Goal: Book appointment/travel/reservation

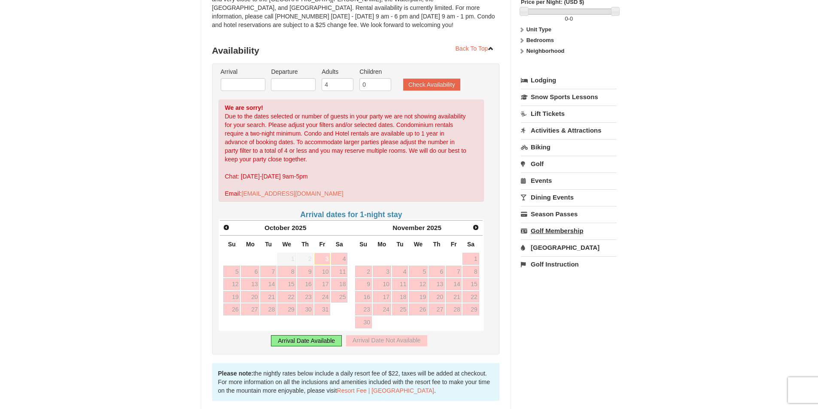
scroll to position [129, 0]
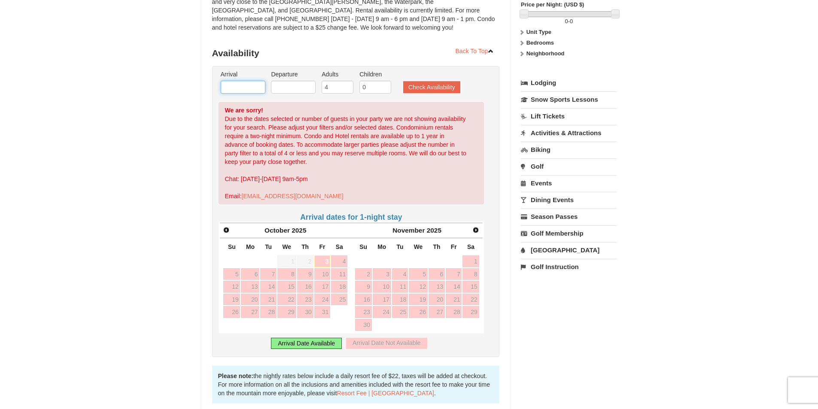
click at [239, 87] on input "text" at bounding box center [243, 87] width 45 height 13
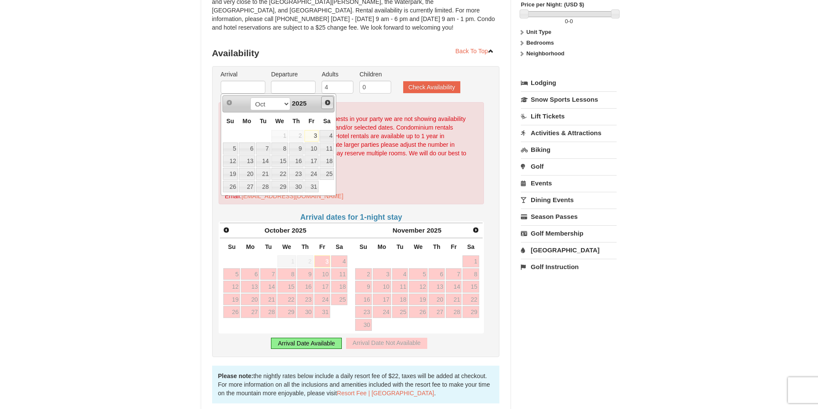
click at [327, 103] on span "Next" at bounding box center [327, 102] width 7 height 7
click at [328, 103] on span "Next" at bounding box center [327, 102] width 7 height 7
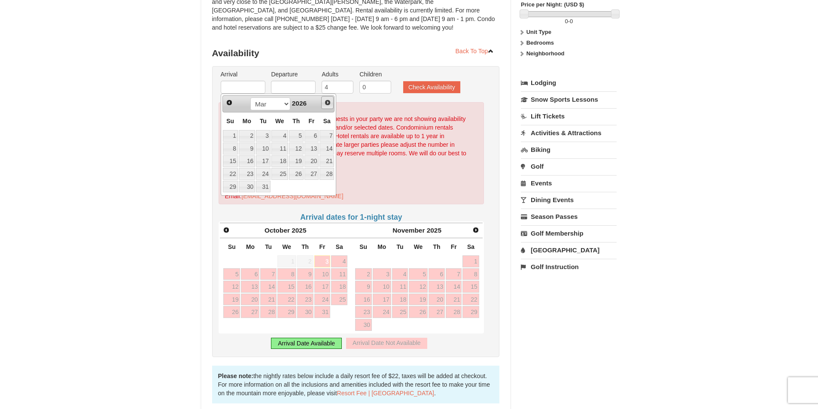
click at [328, 103] on span "Next" at bounding box center [327, 102] width 7 height 7
click at [325, 134] on link "4" at bounding box center [326, 136] width 15 height 12
type input "[DATE]"
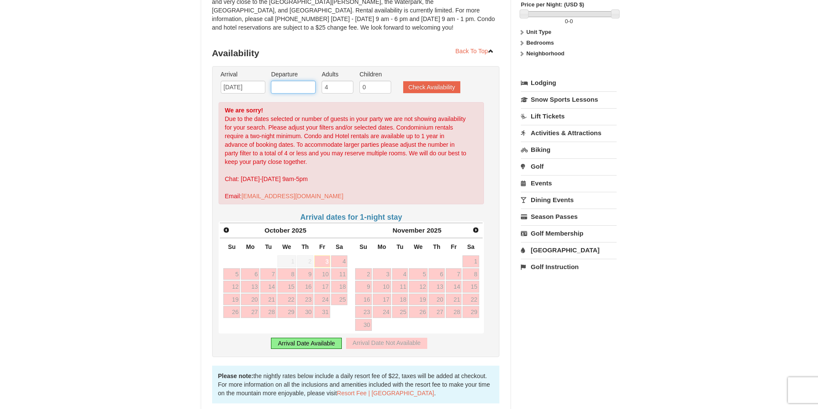
click at [299, 86] on input "text" at bounding box center [293, 87] width 45 height 13
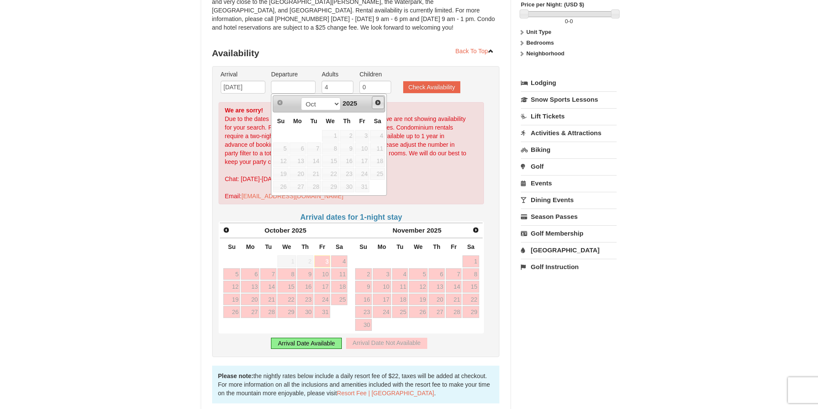
click at [379, 106] on link "Next" at bounding box center [378, 102] width 13 height 13
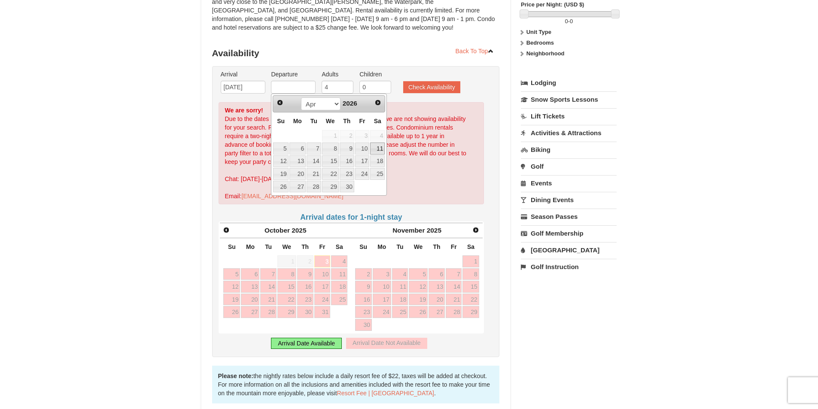
click at [378, 150] on link "11" at bounding box center [377, 149] width 15 height 12
type input "[DATE]"
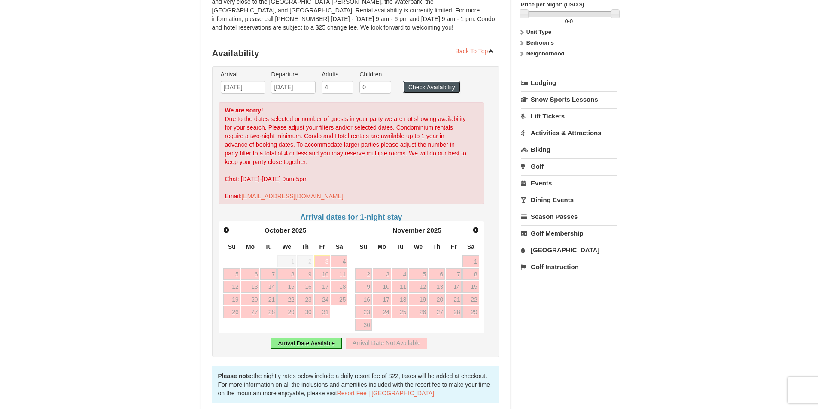
click at [425, 90] on button "Check Availability" at bounding box center [431, 87] width 57 height 12
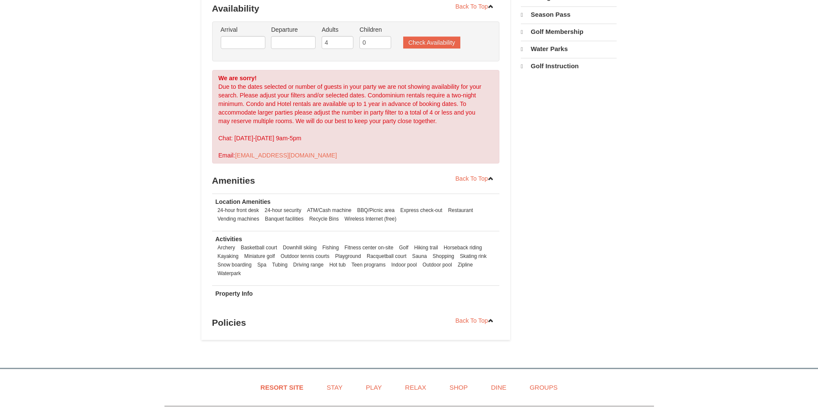
select select "10"
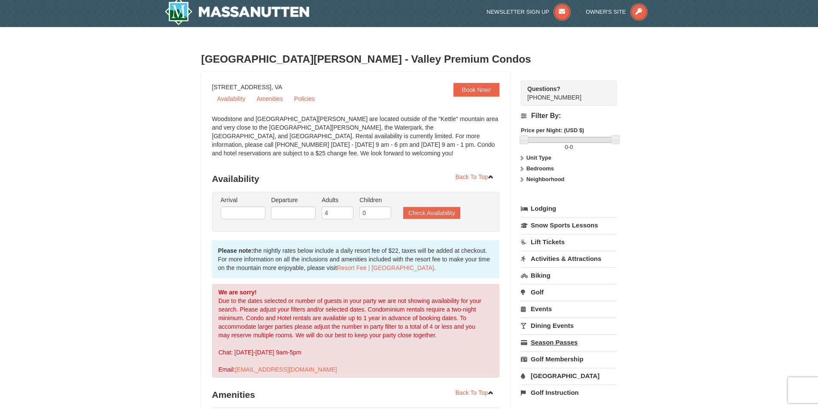
scroll to position [2, 0]
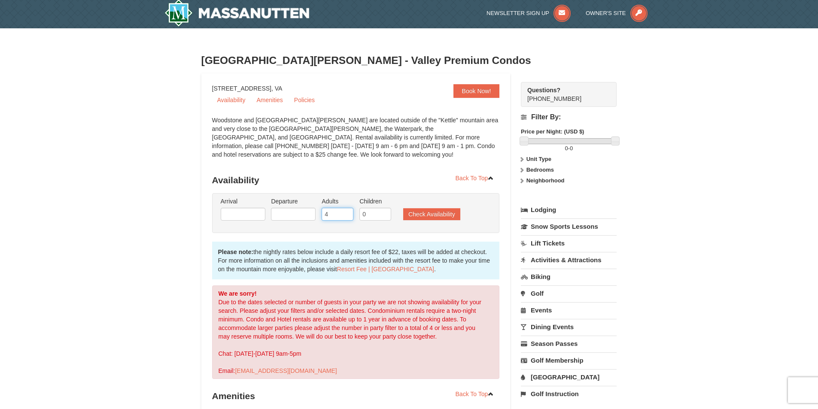
drag, startPoint x: 333, startPoint y: 214, endPoint x: 327, endPoint y: 213, distance: 6.3
click at [327, 213] on input "4" at bounding box center [338, 214] width 32 height 13
click at [349, 217] on input "3" at bounding box center [338, 214] width 32 height 13
type input "2"
click at [349, 217] on input "2" at bounding box center [338, 214] width 32 height 13
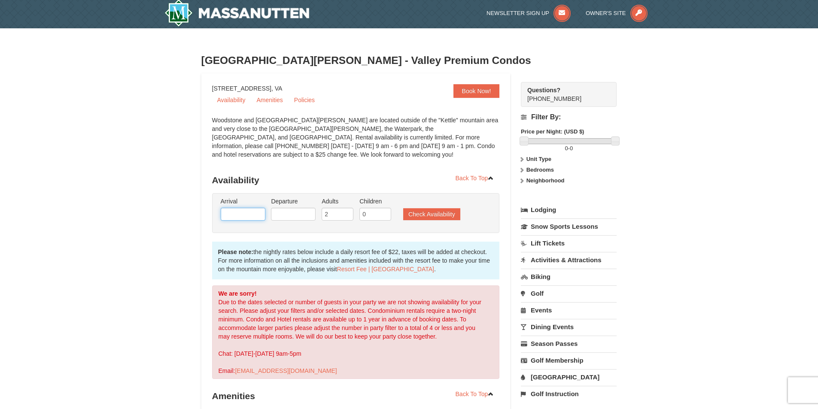
click at [248, 215] on input "text" at bounding box center [243, 214] width 45 height 13
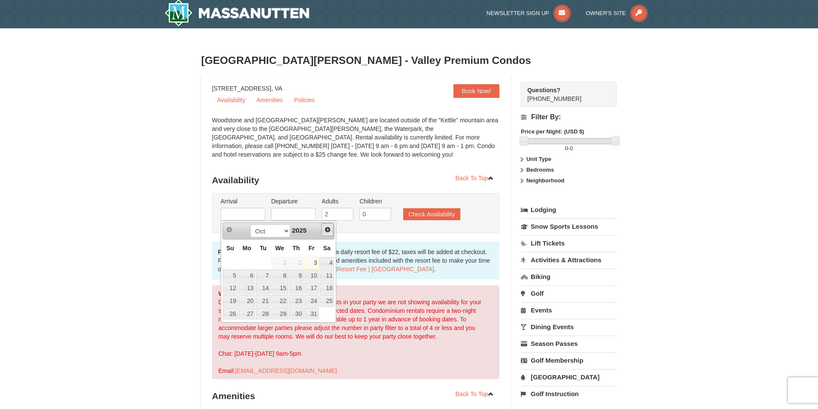
click at [330, 230] on span "Next" at bounding box center [327, 229] width 7 height 7
click at [330, 228] on span "Next" at bounding box center [327, 229] width 7 height 7
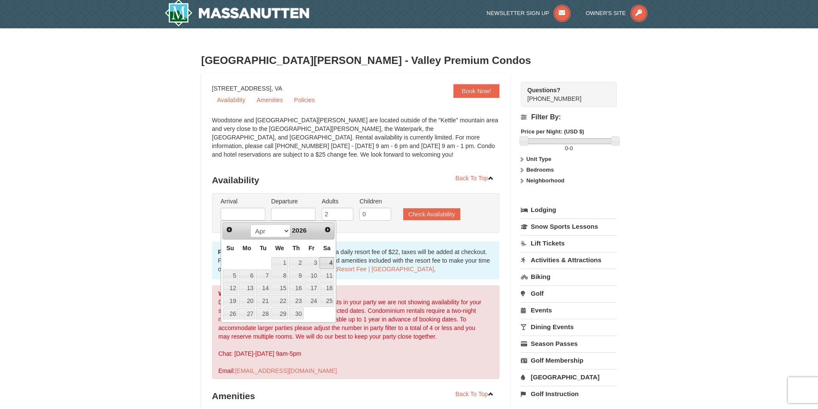
click at [329, 264] on link "4" at bounding box center [326, 263] width 15 height 12
type input "[DATE]"
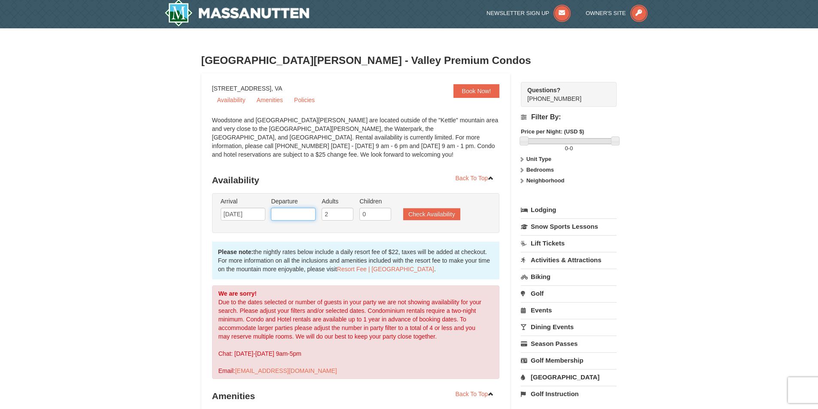
click at [313, 217] on input "text" at bounding box center [293, 214] width 45 height 13
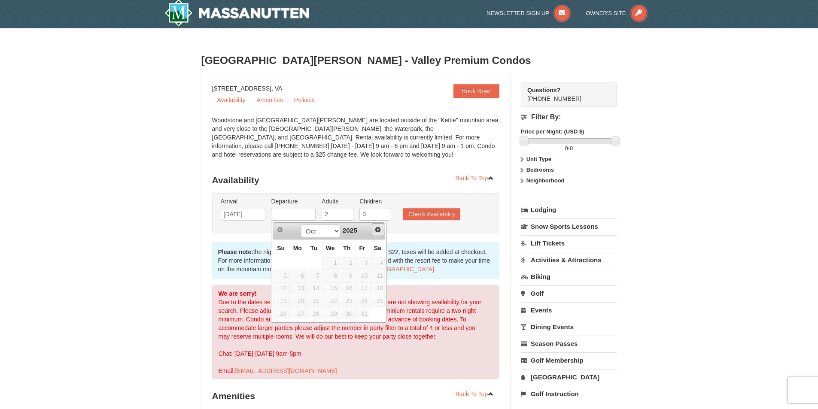
click at [377, 231] on span "Next" at bounding box center [377, 229] width 7 height 7
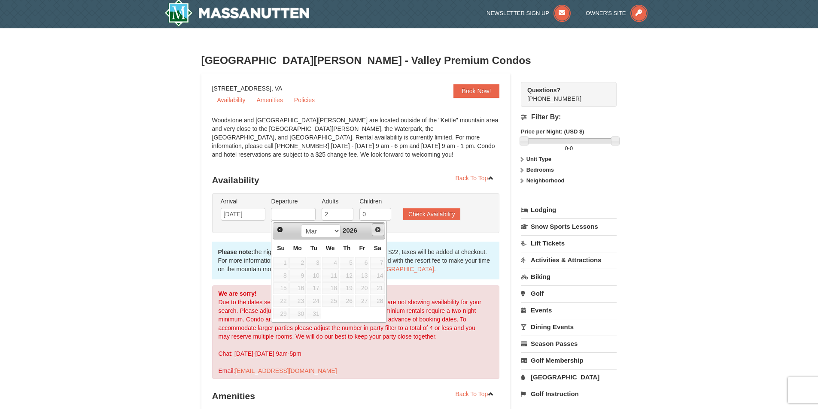
click at [377, 231] on span "Next" at bounding box center [377, 229] width 7 height 7
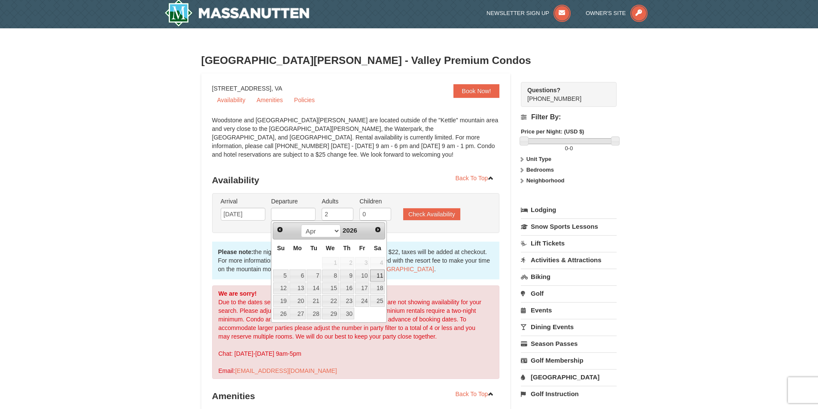
click at [377, 274] on link "11" at bounding box center [377, 276] width 15 height 12
type input "04/11/2026"
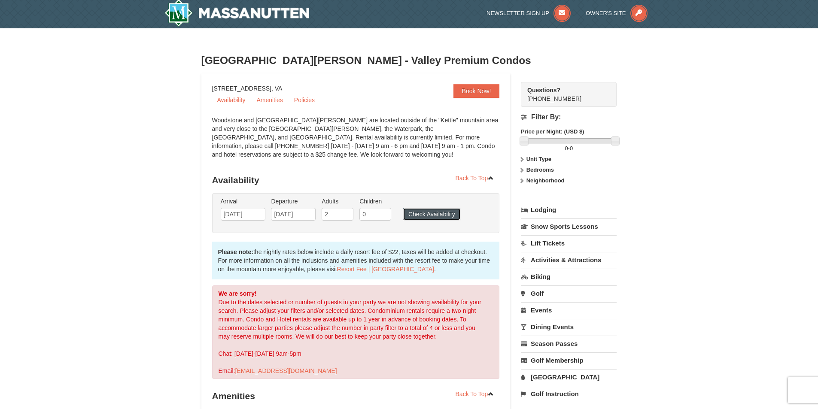
click at [422, 214] on button "Check Availability" at bounding box center [431, 214] width 57 height 12
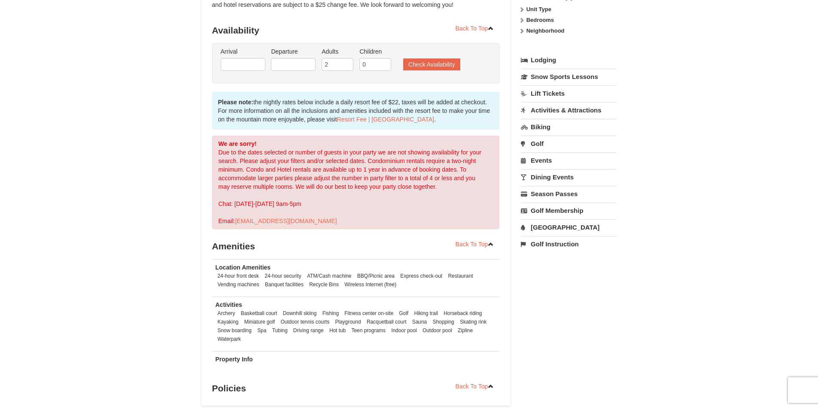
scroll to position [131, 0]
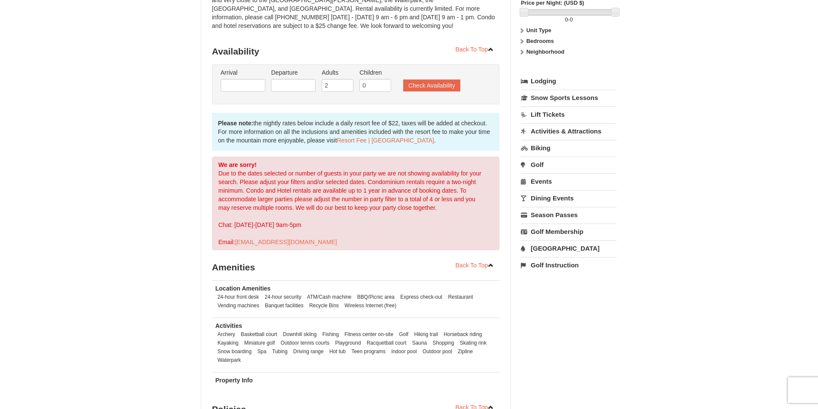
click at [549, 250] on link "[GEOGRAPHIC_DATA]" at bounding box center [569, 248] width 96 height 16
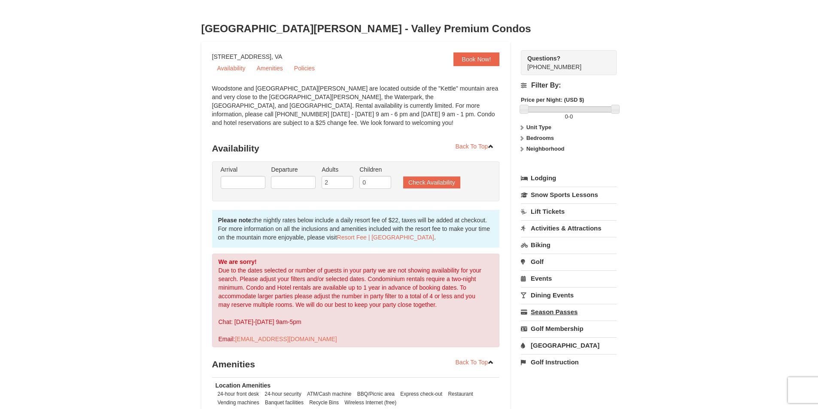
scroll to position [0, 0]
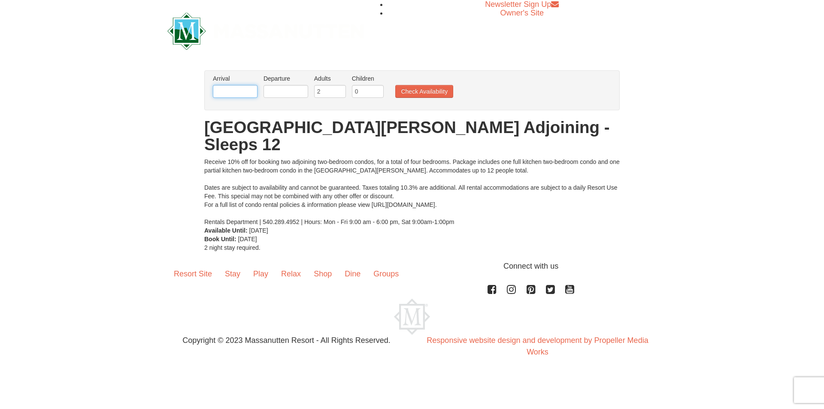
click at [228, 86] on input "text" at bounding box center [235, 91] width 45 height 13
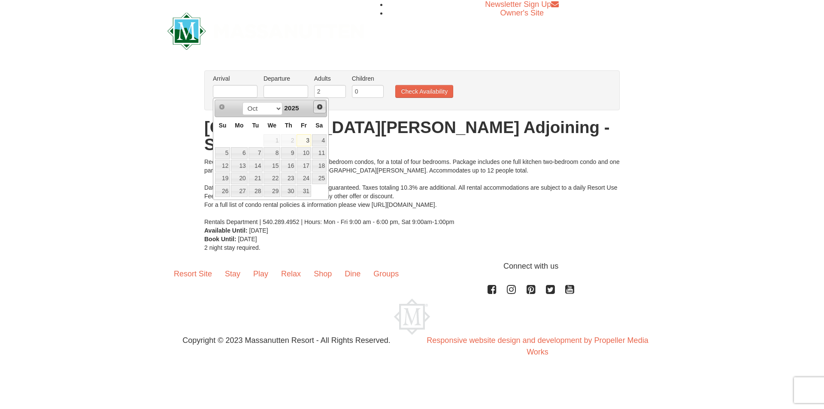
click at [318, 106] on span "Next" at bounding box center [319, 106] width 7 height 7
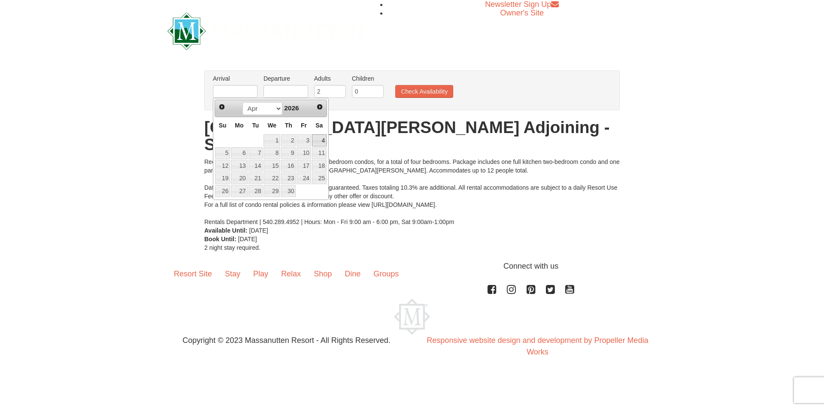
click at [320, 139] on link "4" at bounding box center [319, 140] width 15 height 12
type input "[DATE]"
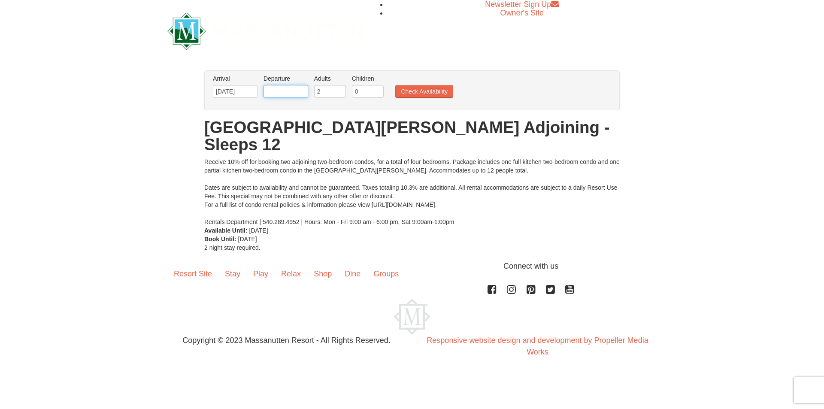
click at [302, 91] on input "text" at bounding box center [286, 91] width 45 height 13
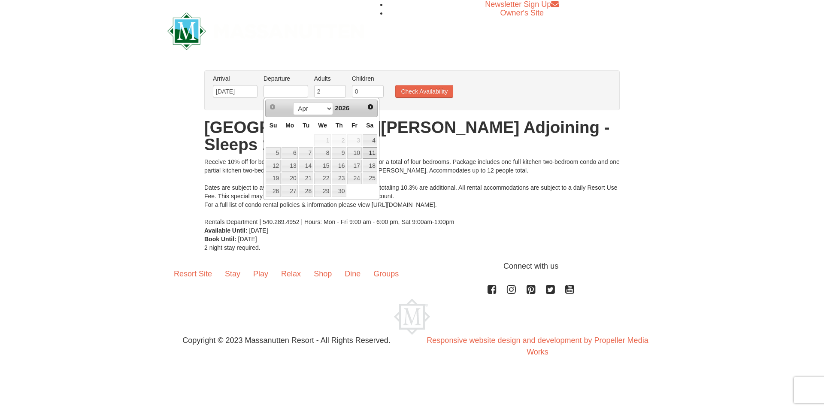
click at [369, 152] on link "11" at bounding box center [370, 153] width 15 height 12
type input "[DATE]"
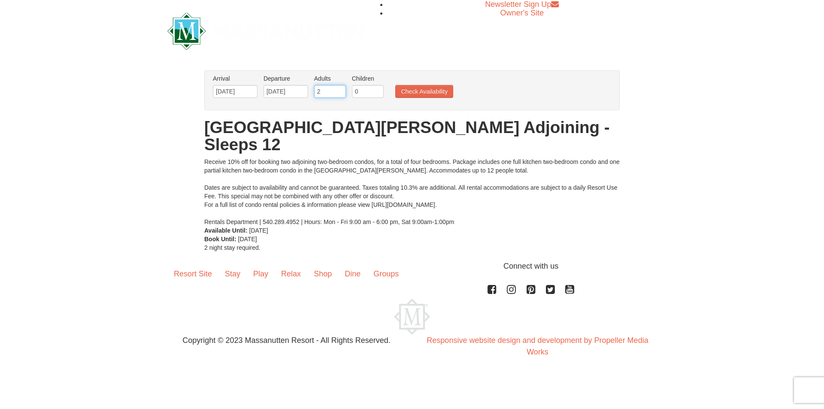
drag, startPoint x: 328, startPoint y: 91, endPoint x: 312, endPoint y: 90, distance: 16.3
click at [312, 90] on li "Adults Please format dates MM/DD/YYYY 2" at bounding box center [330, 88] width 36 height 28
type input "6"
click at [410, 92] on button "Check Availability" at bounding box center [424, 91] width 58 height 13
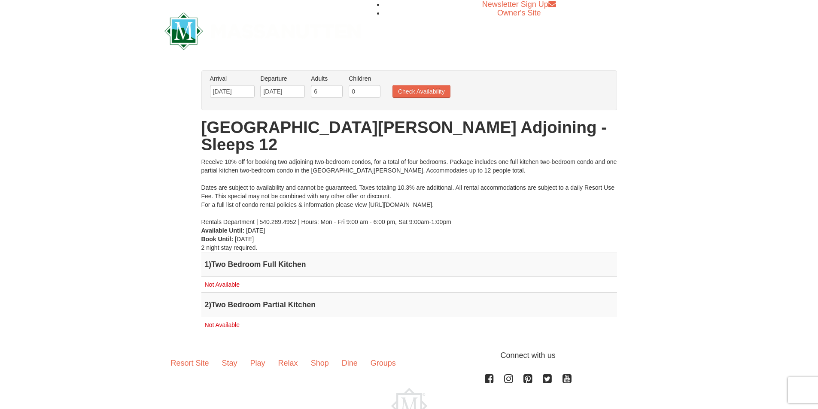
scroll to position [37, 0]
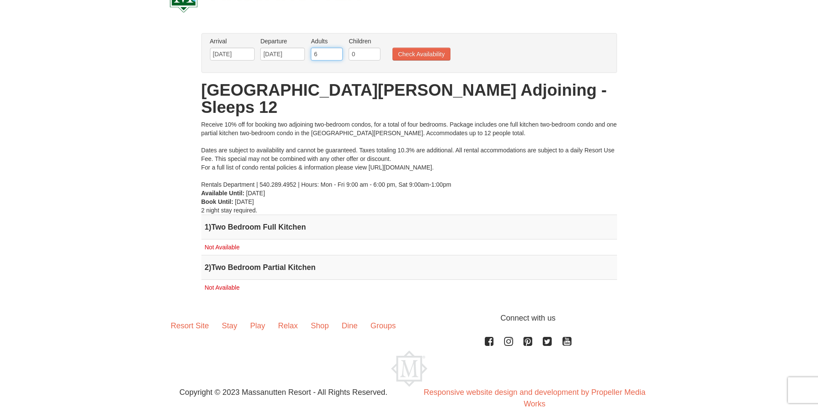
drag, startPoint x: 322, startPoint y: 52, endPoint x: 311, endPoint y: 52, distance: 10.3
click at [311, 52] on input "6" at bounding box center [327, 54] width 32 height 13
type input "4"
click at [416, 56] on button "Check Availability" at bounding box center [421, 54] width 58 height 13
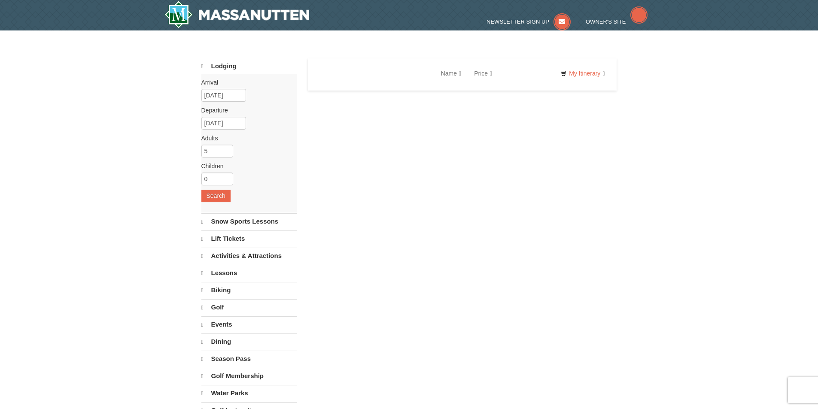
select select "10"
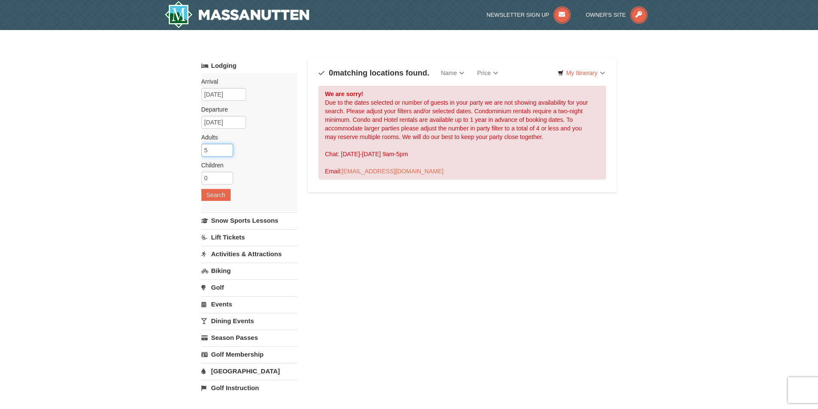
drag, startPoint x: 220, startPoint y: 150, endPoint x: 197, endPoint y: 146, distance: 23.4
click at [197, 146] on div "× Categories Map List Filter My Itinerary Questions? 1-540-289-9441 Lodging Arr…" at bounding box center [409, 275] width 433 height 472
type input "4"
click at [226, 154] on input "4" at bounding box center [217, 150] width 32 height 13
click at [222, 198] on button "Search" at bounding box center [215, 195] width 29 height 12
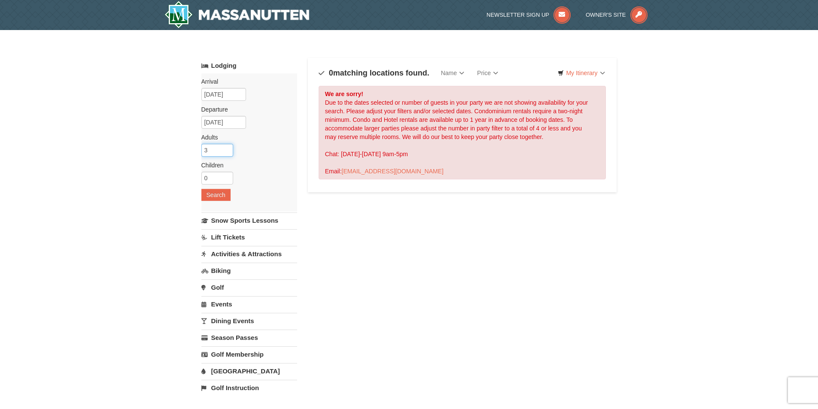
click at [228, 152] on input "3" at bounding box center [217, 150] width 32 height 13
type input "2"
click at [228, 152] on input "2" at bounding box center [217, 150] width 32 height 13
click at [226, 200] on button "Search" at bounding box center [215, 195] width 29 height 12
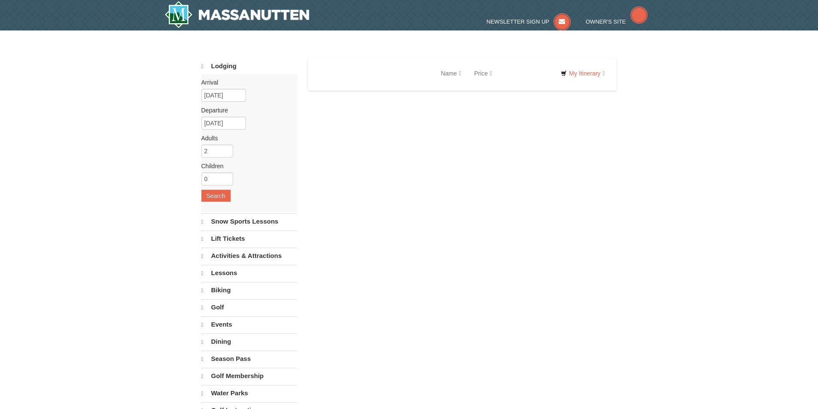
select select "10"
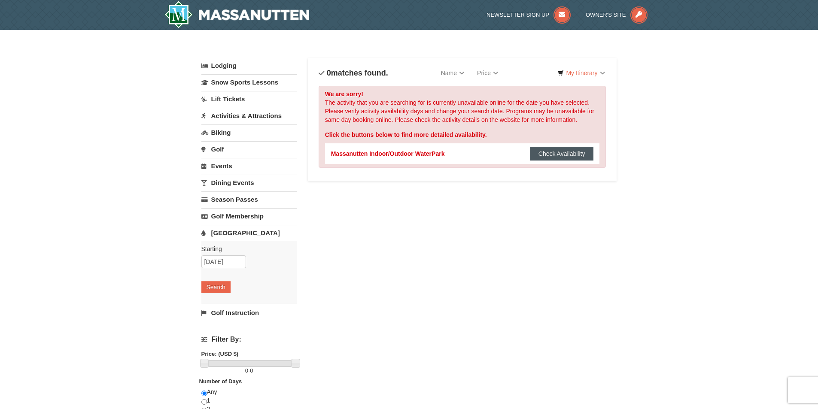
click at [565, 155] on button "Check Availability" at bounding box center [562, 154] width 64 height 14
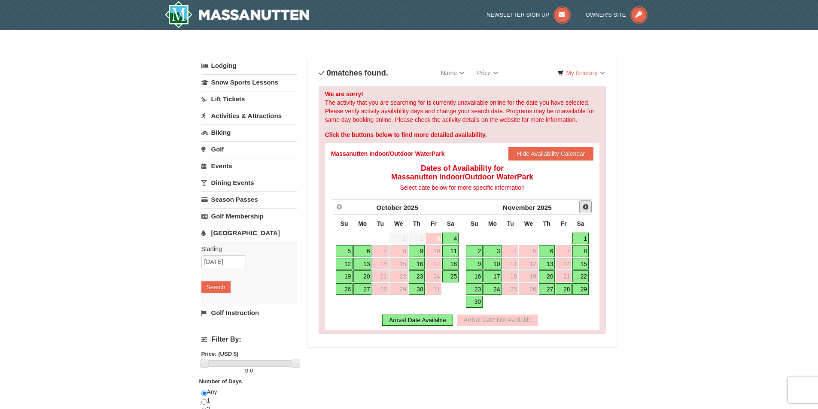
click at [585, 209] on span "Next" at bounding box center [585, 206] width 7 height 7
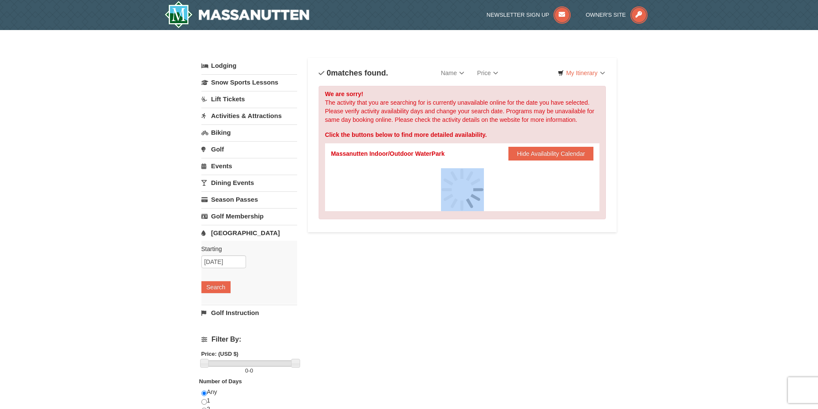
click at [585, 209] on div at bounding box center [462, 189] width 263 height 43
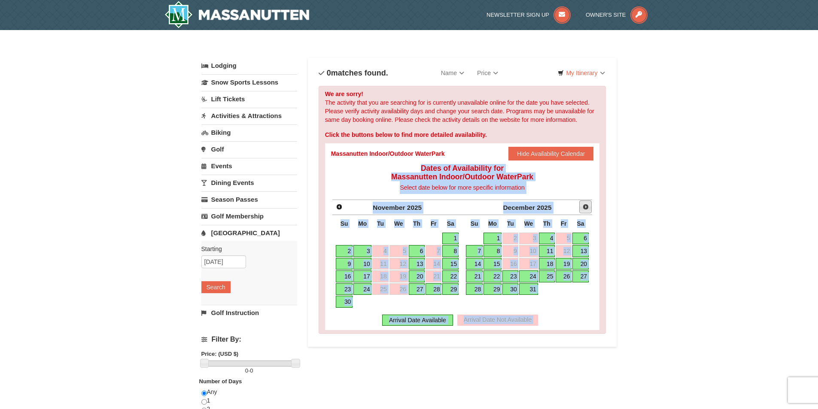
click at [585, 209] on span "Next" at bounding box center [585, 206] width 7 height 7
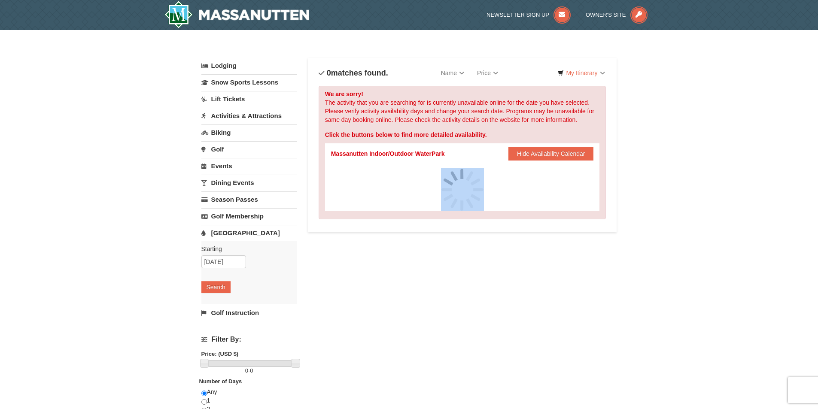
click at [585, 209] on div at bounding box center [462, 189] width 263 height 43
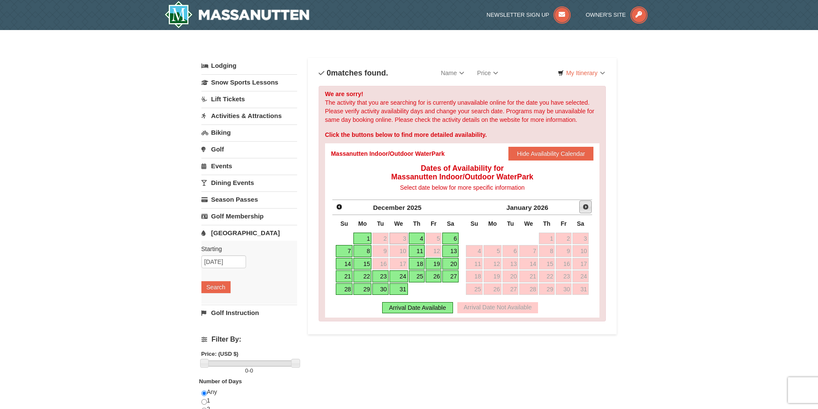
click at [585, 209] on span "Next" at bounding box center [585, 206] width 7 height 7
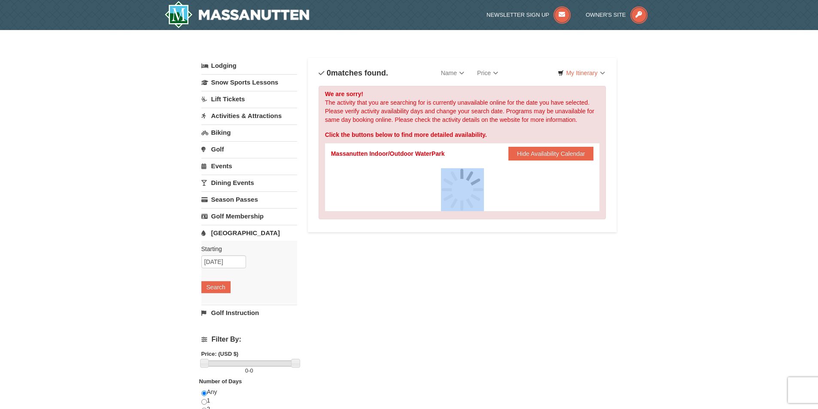
click at [585, 209] on div at bounding box center [462, 189] width 263 height 43
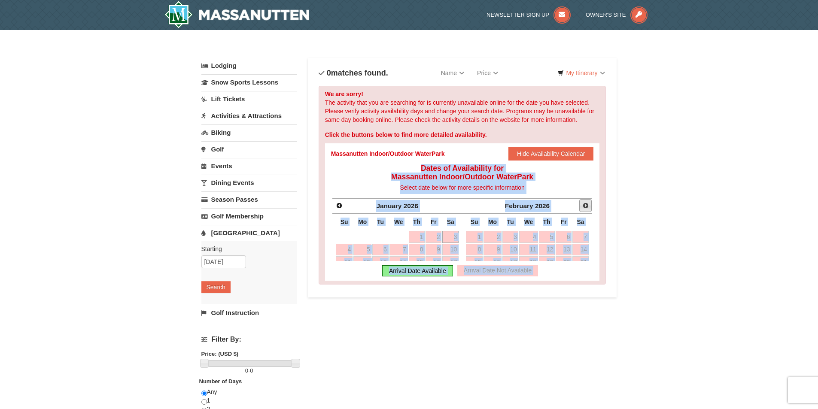
click at [585, 209] on span "Next" at bounding box center [585, 205] width 7 height 7
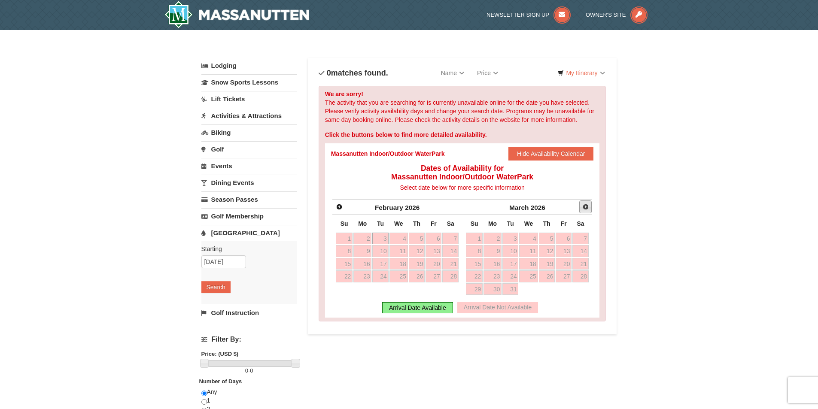
click at [585, 209] on span "Next" at bounding box center [585, 206] width 7 height 7
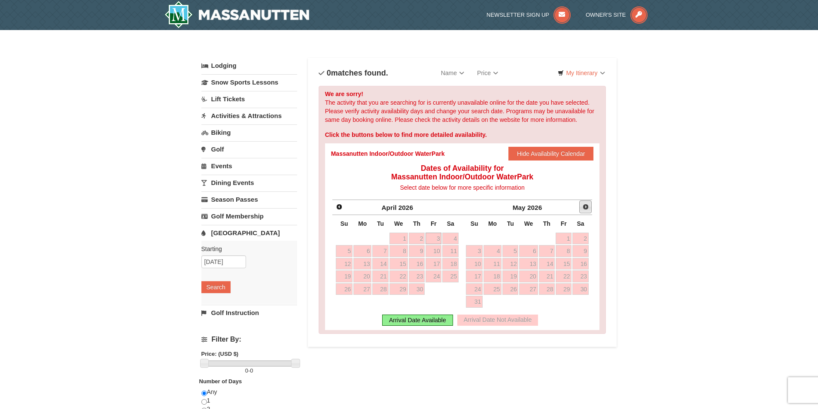
click at [585, 209] on span "Next" at bounding box center [585, 206] width 7 height 7
click at [223, 232] on link "[GEOGRAPHIC_DATA]" at bounding box center [249, 233] width 96 height 16
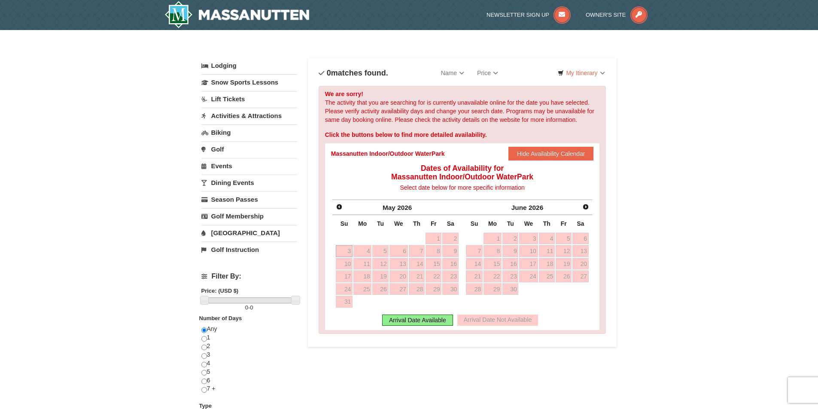
click at [224, 231] on link "[GEOGRAPHIC_DATA]" at bounding box center [249, 233] width 96 height 16
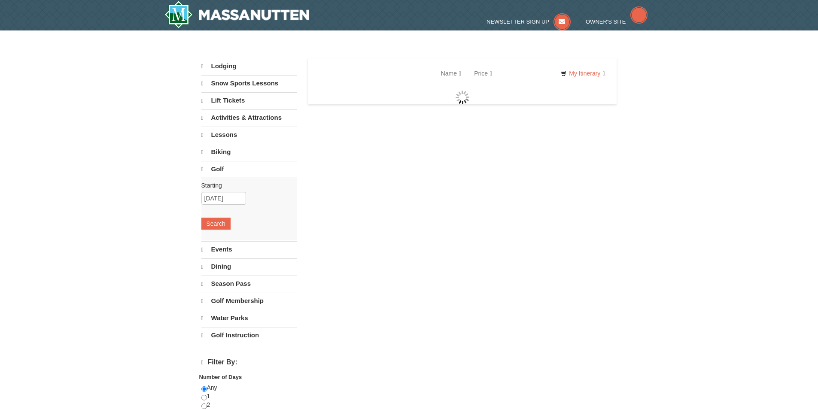
select select "10"
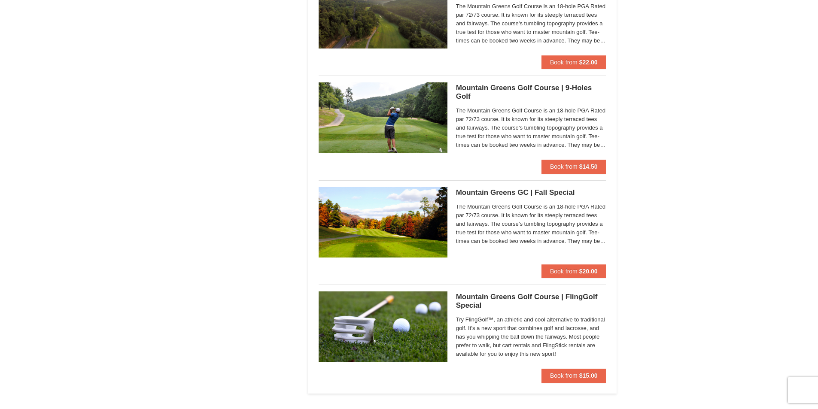
scroll to position [644, 0]
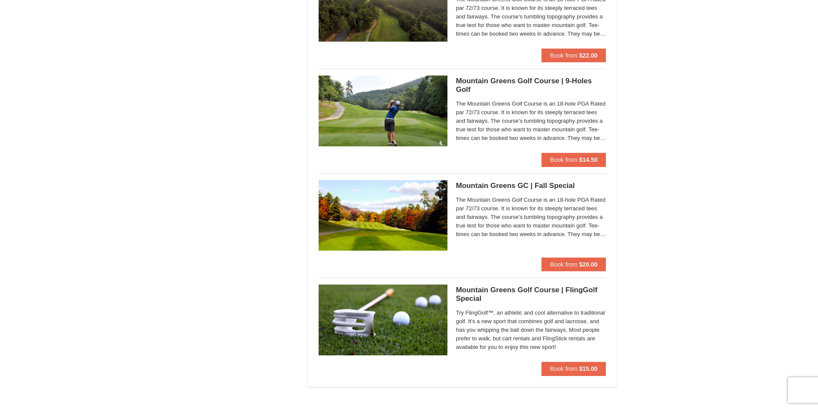
click at [432, 334] on img at bounding box center [383, 320] width 129 height 70
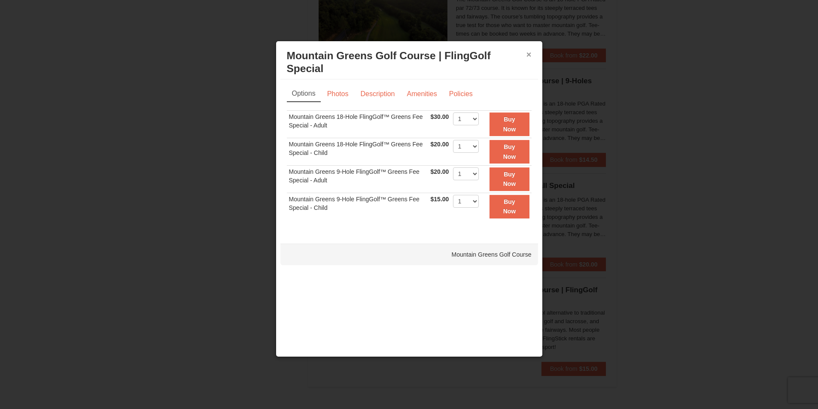
click at [527, 53] on button "×" at bounding box center [528, 54] width 5 height 9
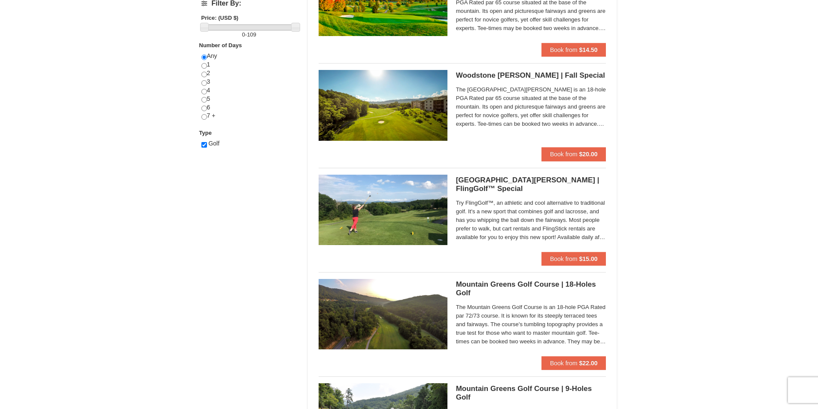
scroll to position [343, 0]
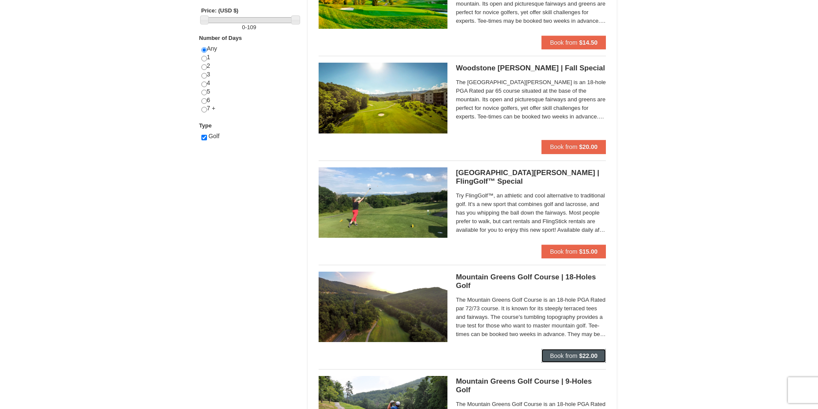
click at [562, 357] on span "Book from" at bounding box center [563, 355] width 27 height 7
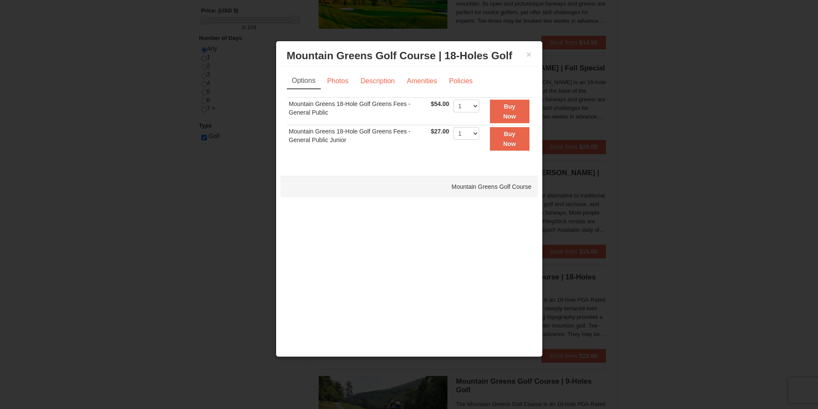
drag, startPoint x: 531, startPoint y: 55, endPoint x: 526, endPoint y: 65, distance: 11.7
click at [531, 55] on div "× Mountain Greens Golf Course | 18-Holes Golf Mountain Greens Golf Course" at bounding box center [409, 56] width 258 height 21
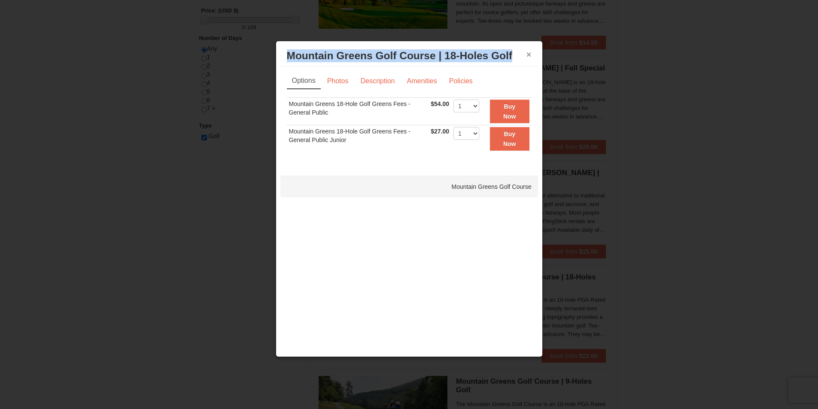
click at [528, 52] on button "×" at bounding box center [528, 54] width 5 height 9
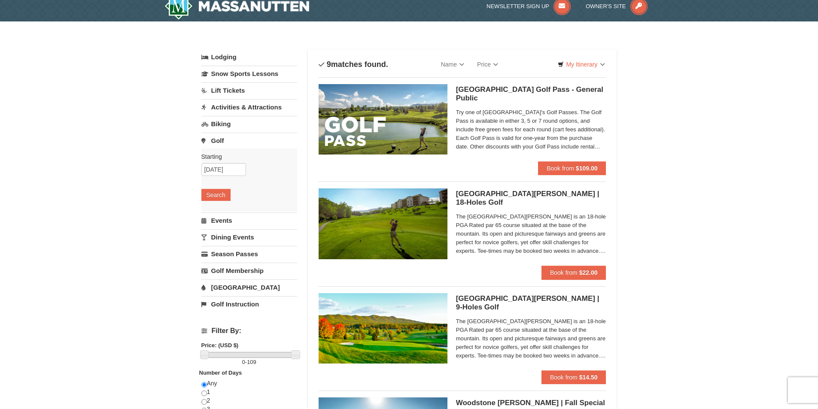
scroll to position [0, 0]
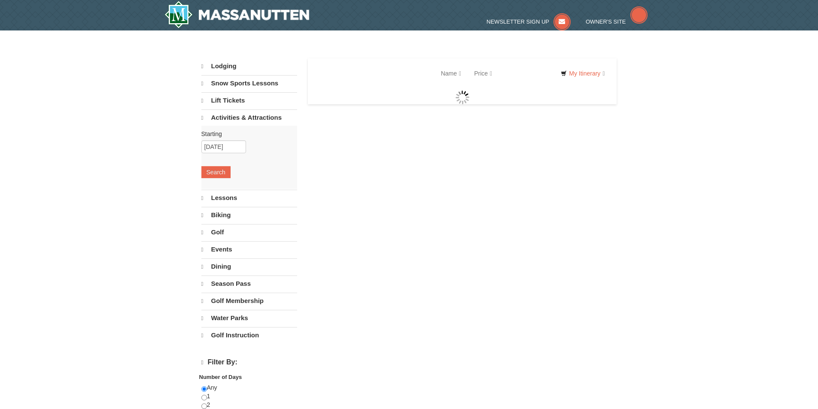
select select "10"
